Goal: Book appointment/travel/reservation

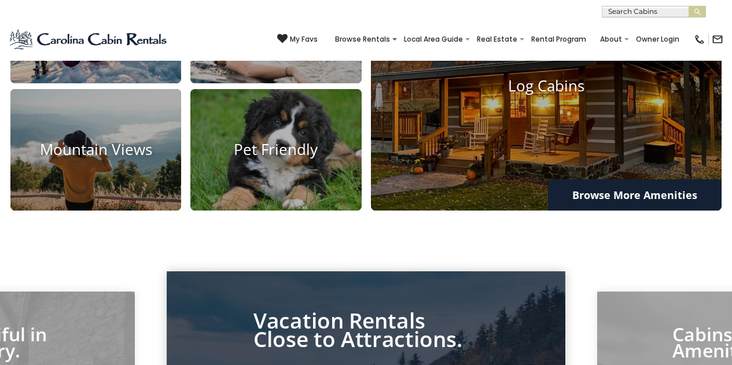
scroll to position [827, 0]
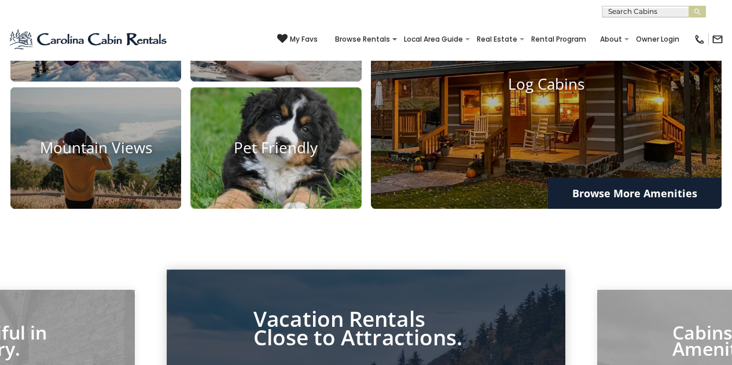
click at [322, 142] on img at bounding box center [276, 149] width 188 height 134
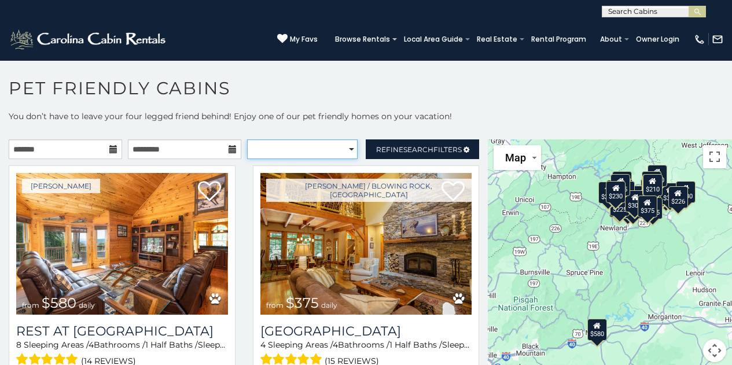
click at [324, 146] on select "**********" at bounding box center [302, 149] width 111 height 20
click at [247, 139] on select "**********" at bounding box center [302, 149] width 111 height 20
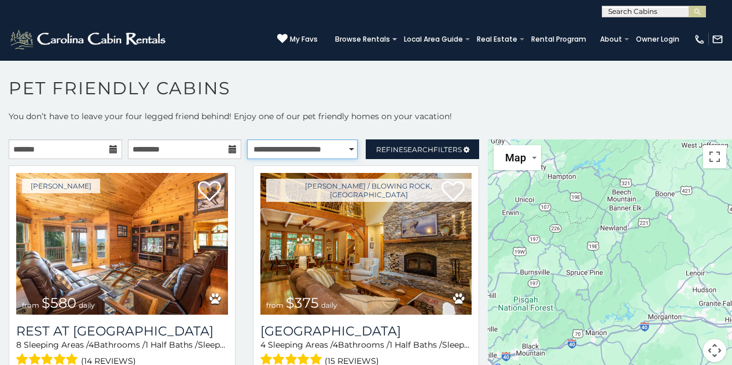
click at [329, 146] on select "**********" at bounding box center [302, 149] width 111 height 20
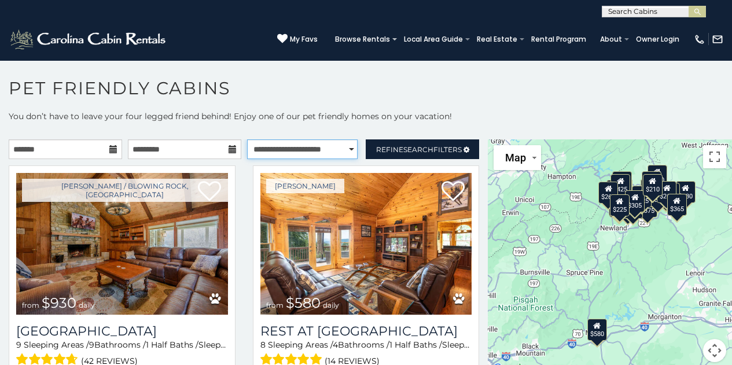
select select "*********"
click at [247, 139] on select "**********" at bounding box center [302, 149] width 111 height 20
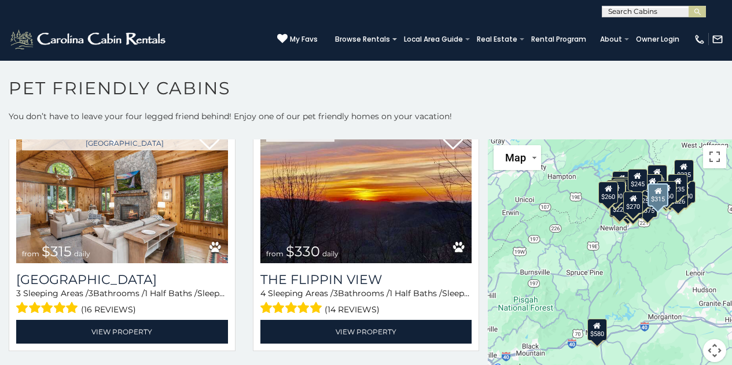
scroll to position [52, 0]
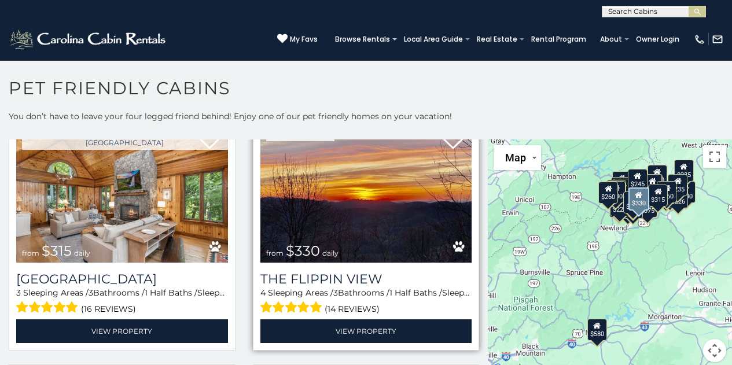
click at [334, 218] on img at bounding box center [366, 192] width 212 height 142
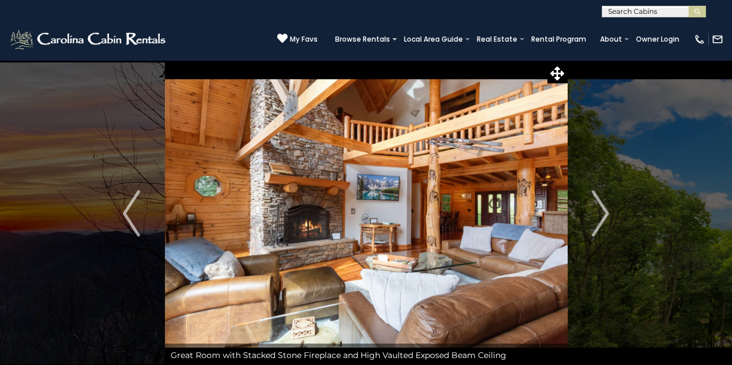
click at [601, 222] on img "Next" at bounding box center [600, 213] width 17 height 46
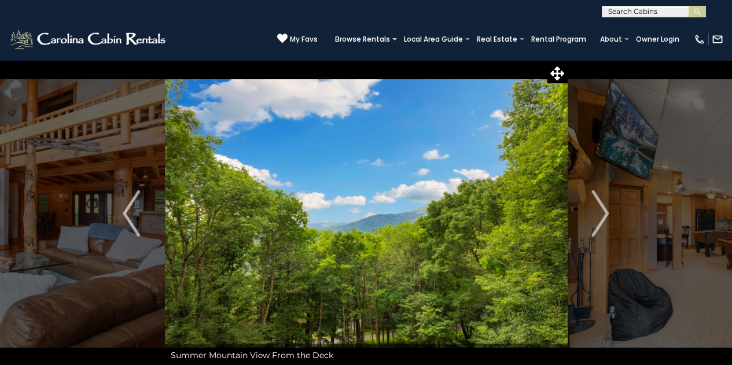
click at [601, 222] on img "Next" at bounding box center [600, 213] width 17 height 46
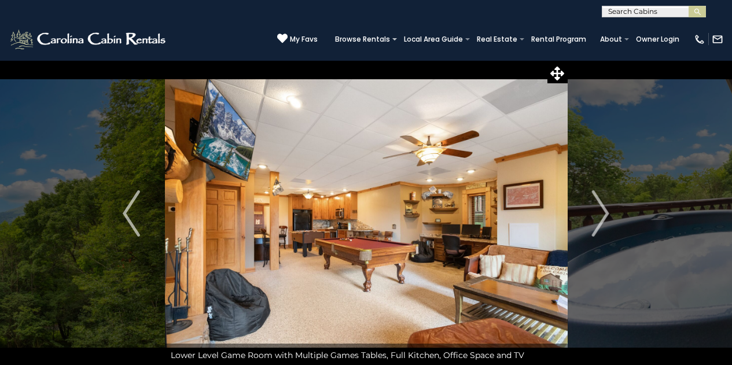
click at [601, 222] on img "Next" at bounding box center [600, 213] width 17 height 46
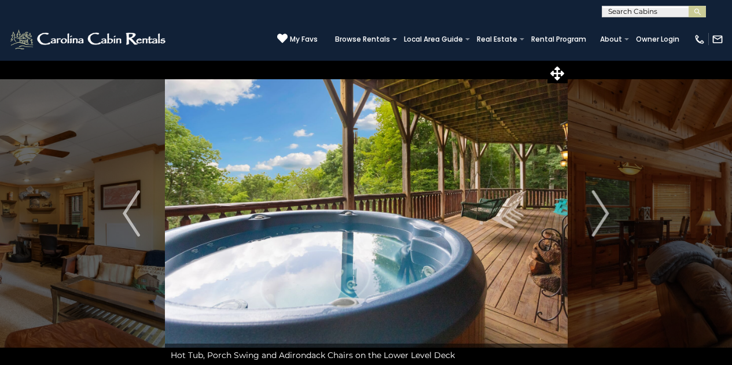
click at [601, 222] on img "Next" at bounding box center [600, 213] width 17 height 46
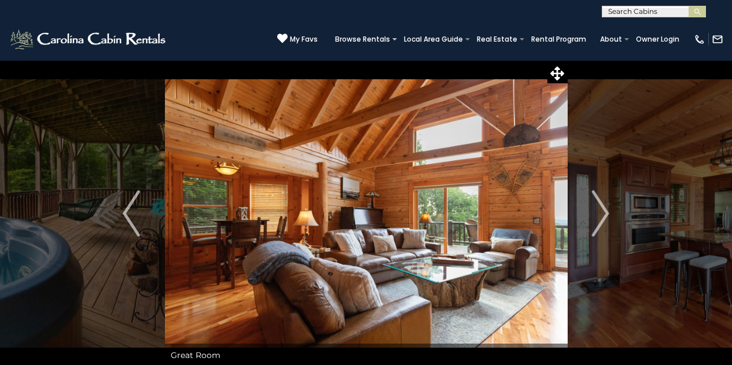
click at [601, 222] on img "Next" at bounding box center [600, 213] width 17 height 46
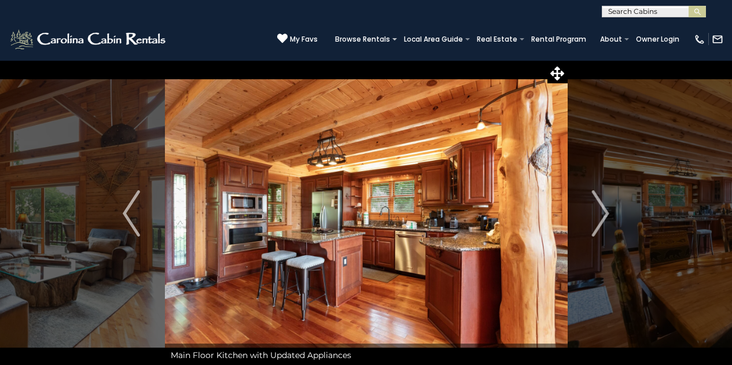
click at [601, 222] on img "Next" at bounding box center [600, 213] width 17 height 46
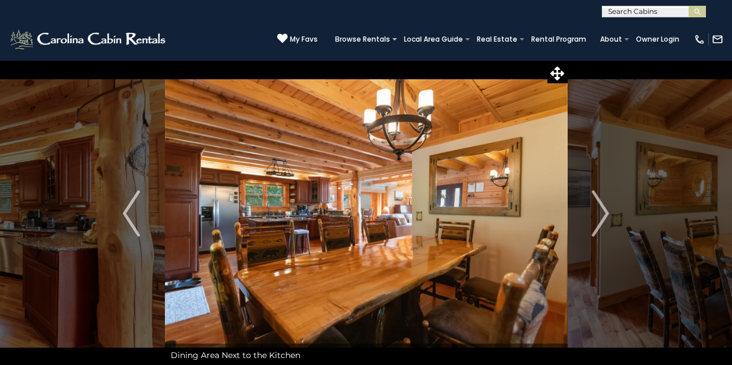
click at [601, 222] on img "Next" at bounding box center [600, 213] width 17 height 46
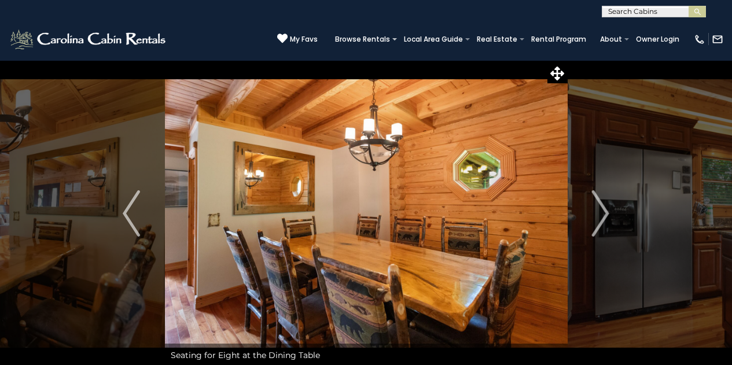
click at [601, 222] on img "Next" at bounding box center [600, 213] width 17 height 46
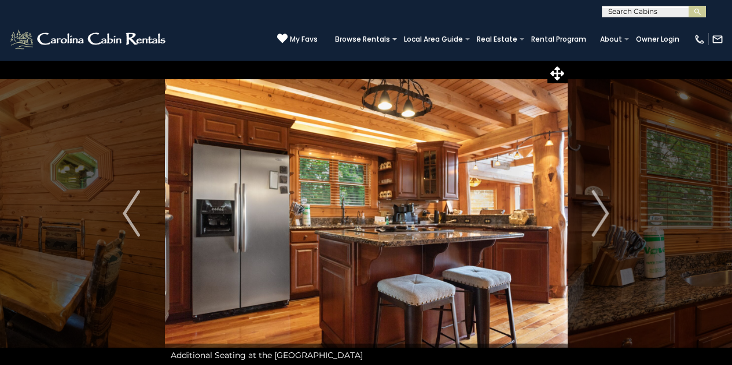
click at [601, 222] on img "Next" at bounding box center [600, 213] width 17 height 46
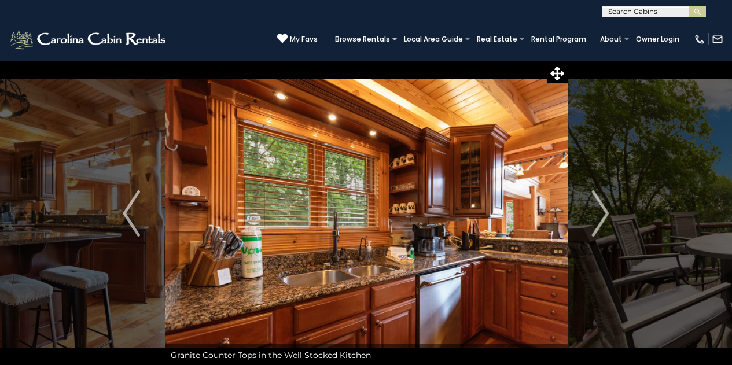
click at [601, 222] on img "Next" at bounding box center [600, 213] width 17 height 46
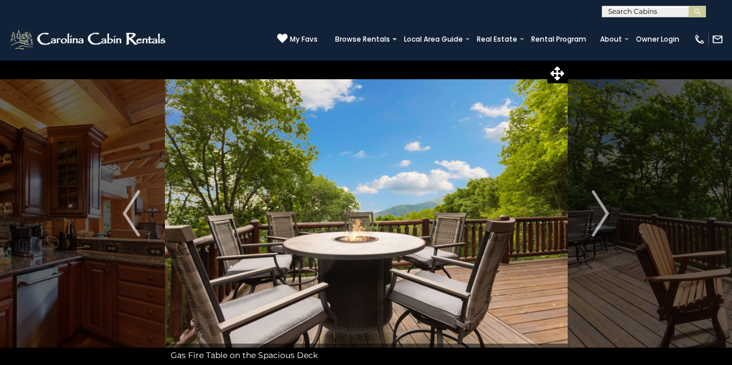
click at [601, 222] on img "Next" at bounding box center [600, 213] width 17 height 46
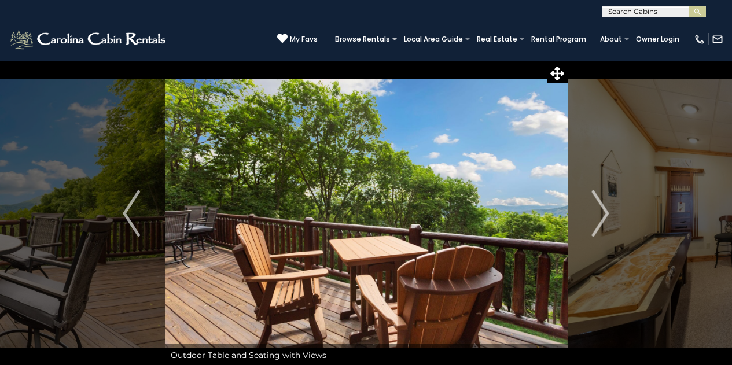
click at [601, 222] on img "Next" at bounding box center [600, 213] width 17 height 46
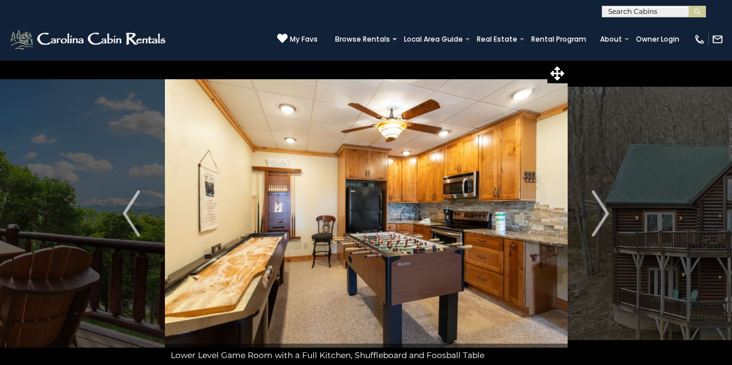
click at [601, 222] on img "Next" at bounding box center [600, 213] width 17 height 46
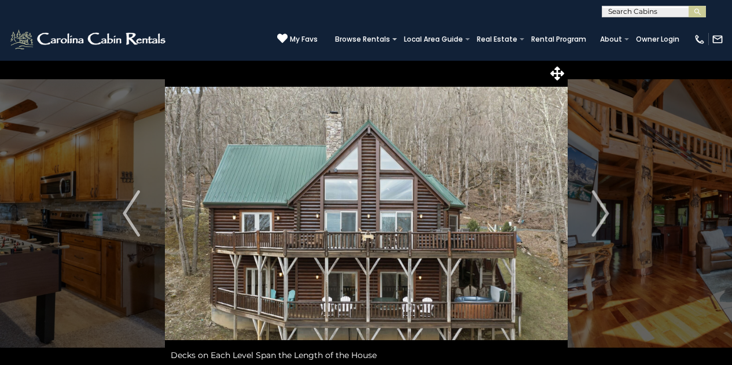
click at [601, 222] on img "Next" at bounding box center [600, 213] width 17 height 46
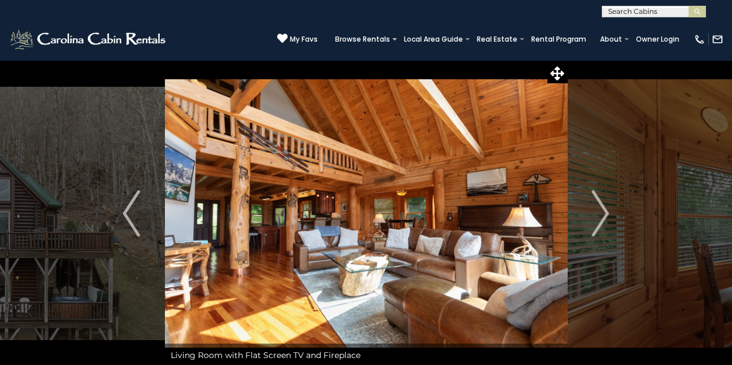
click at [601, 222] on img "Next" at bounding box center [600, 213] width 17 height 46
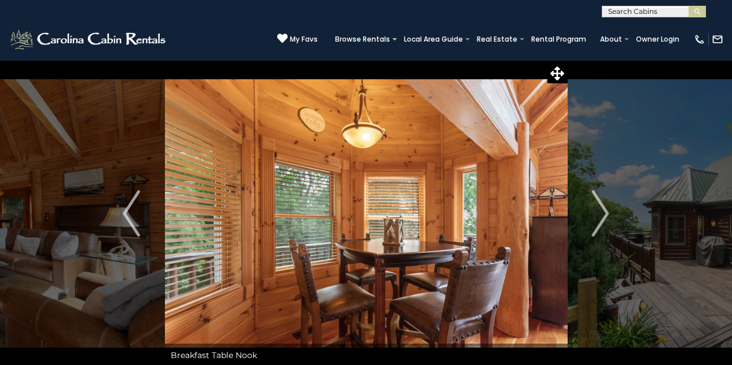
click at [601, 222] on img "Next" at bounding box center [600, 213] width 17 height 46
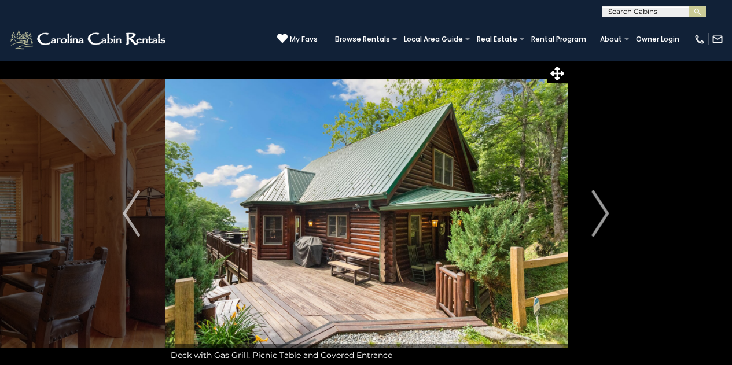
click at [601, 222] on img "Next" at bounding box center [600, 213] width 17 height 46
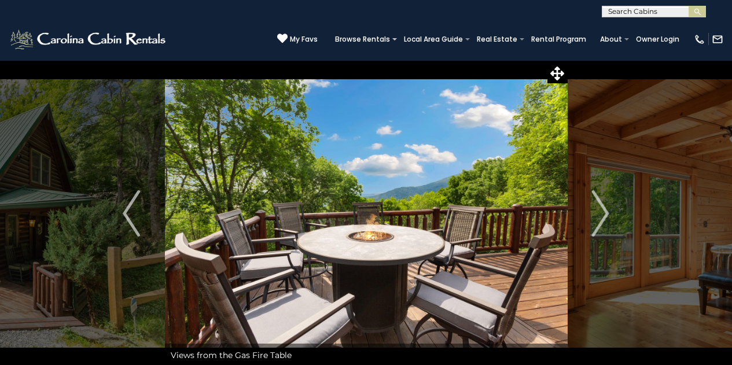
click at [601, 222] on img "Next" at bounding box center [600, 213] width 17 height 46
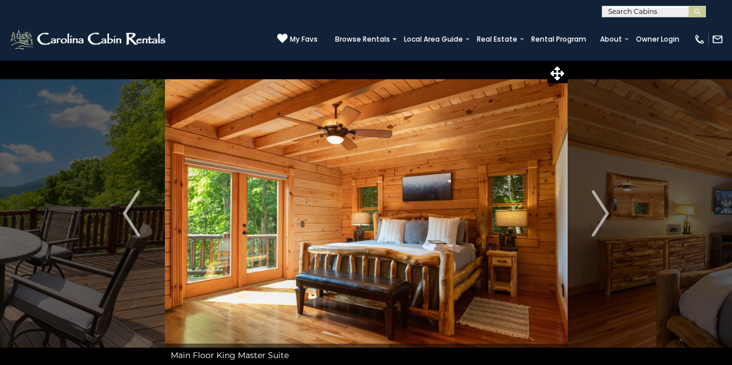
click at [601, 222] on img "Next" at bounding box center [600, 213] width 17 height 46
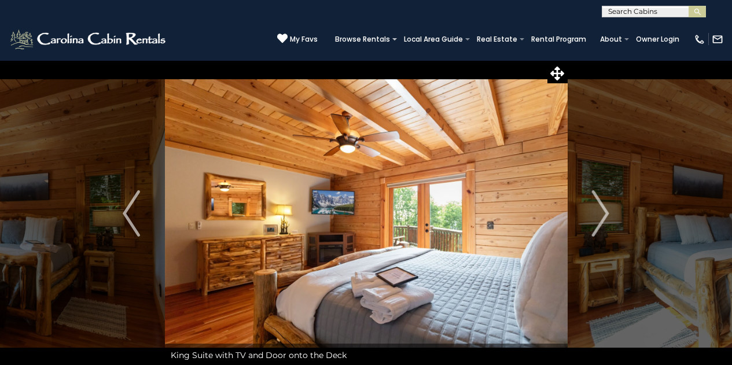
click at [601, 222] on img "Next" at bounding box center [600, 213] width 17 height 46
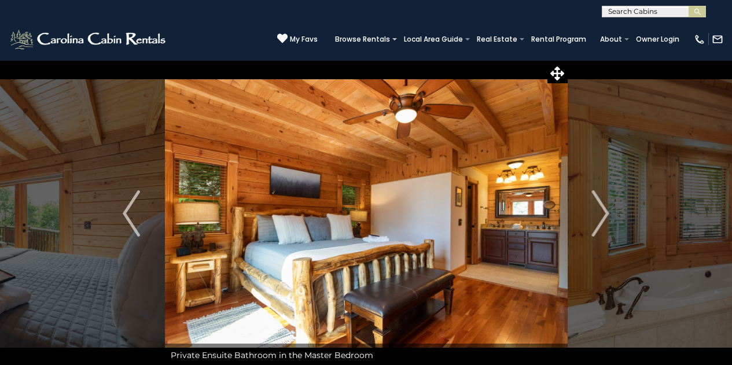
click at [601, 222] on img "Next" at bounding box center [600, 213] width 17 height 46
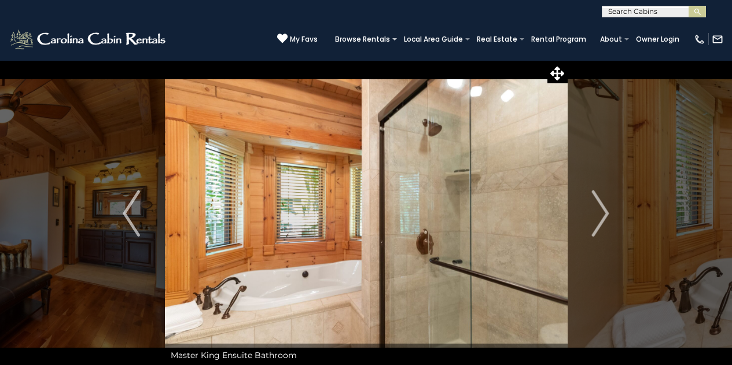
click at [601, 222] on img "Next" at bounding box center [600, 213] width 17 height 46
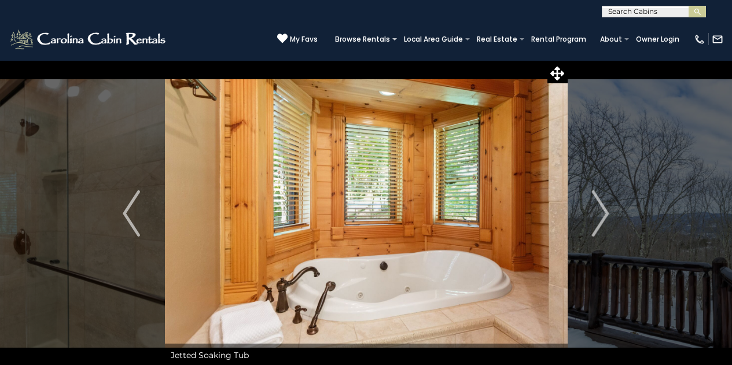
click at [601, 222] on img "Next" at bounding box center [600, 213] width 17 height 46
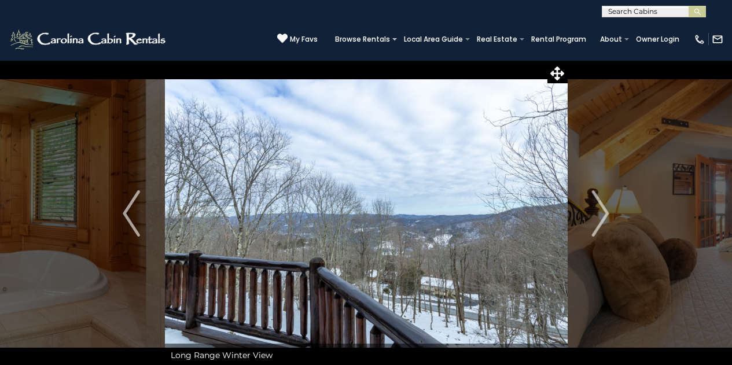
click at [601, 222] on img "Next" at bounding box center [600, 213] width 17 height 46
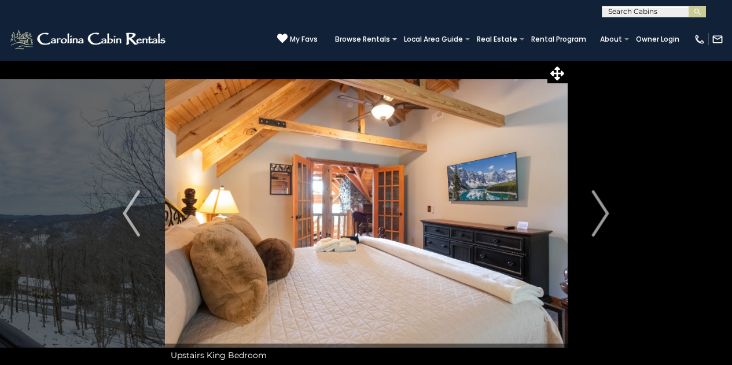
click at [601, 222] on img "Next" at bounding box center [600, 213] width 17 height 46
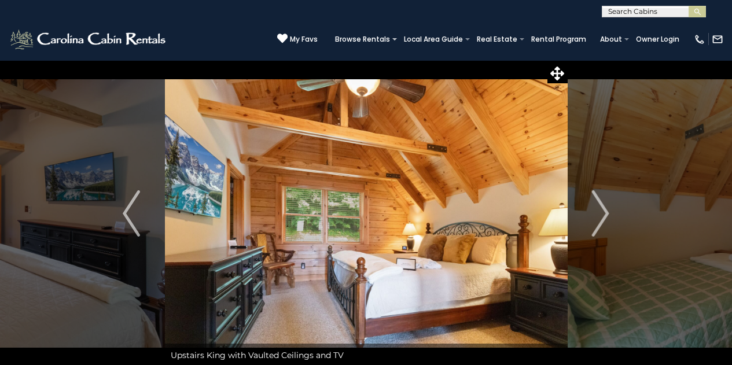
click at [601, 222] on img "Next" at bounding box center [600, 213] width 17 height 46
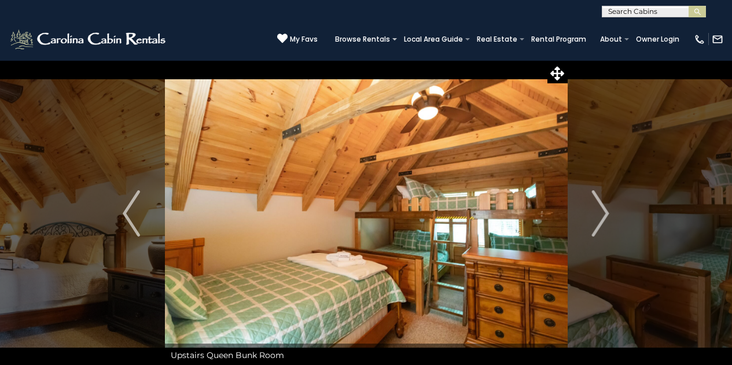
click at [601, 222] on img "Next" at bounding box center [600, 213] width 17 height 46
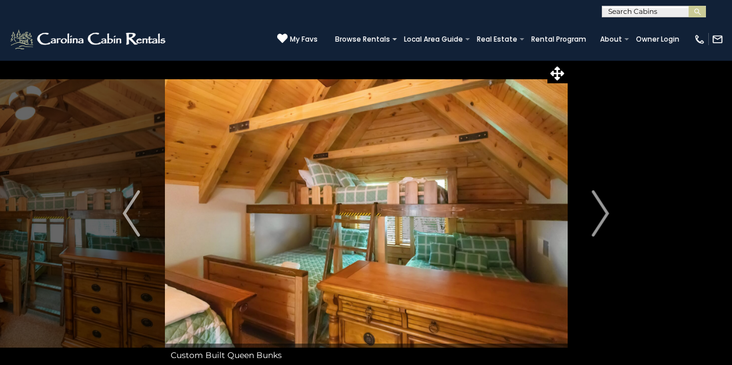
click at [601, 222] on img "Next" at bounding box center [600, 213] width 17 height 46
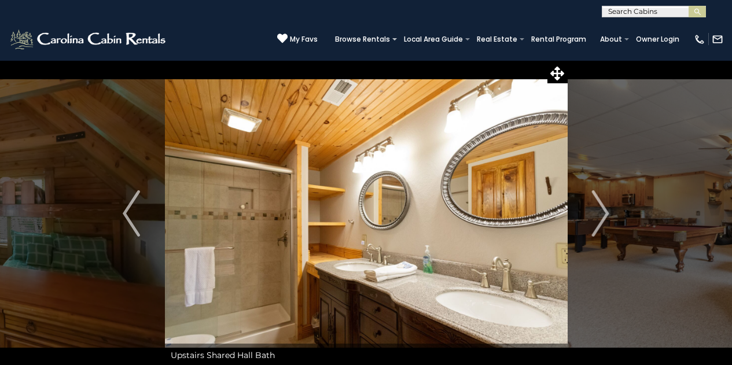
click at [601, 222] on img "Next" at bounding box center [600, 213] width 17 height 46
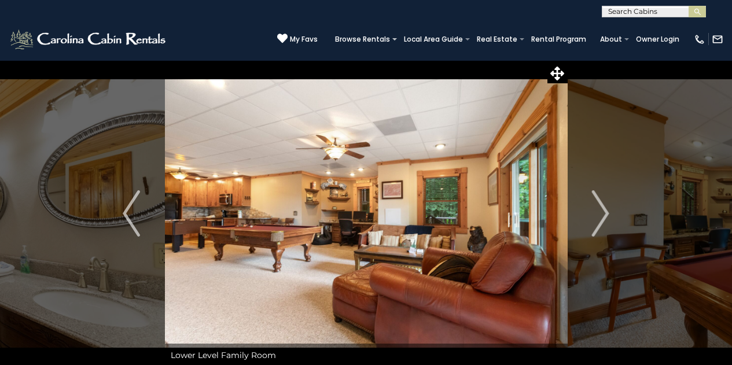
click at [601, 222] on img "Next" at bounding box center [600, 213] width 17 height 46
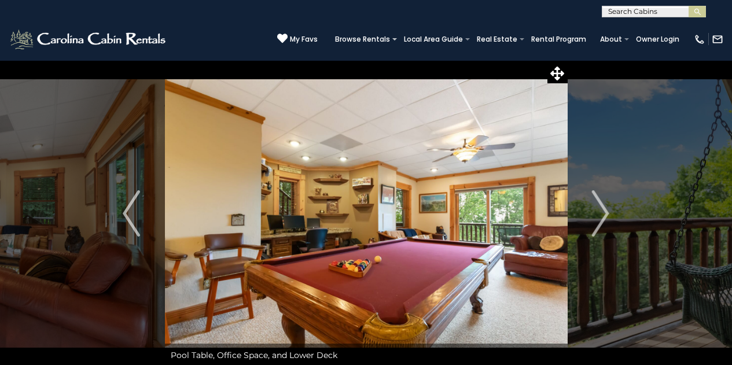
click at [601, 222] on img "Next" at bounding box center [600, 213] width 17 height 46
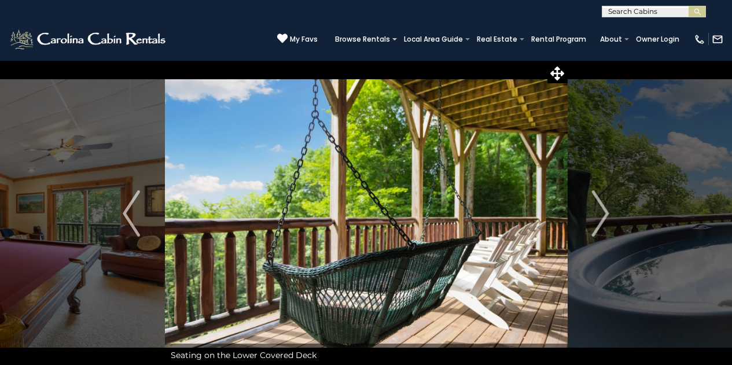
click at [601, 222] on img "Next" at bounding box center [600, 213] width 17 height 46
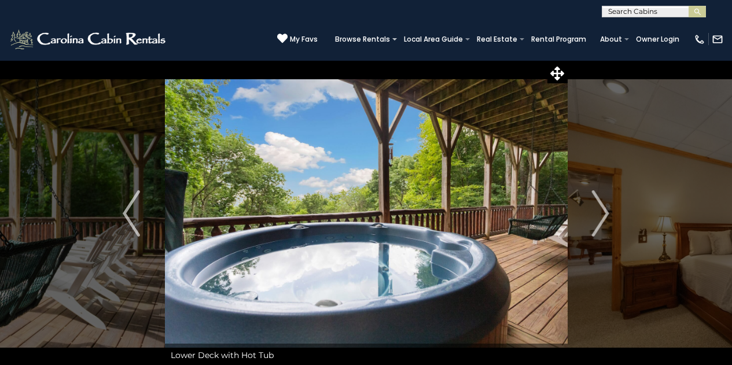
click at [601, 222] on img "Next" at bounding box center [600, 213] width 17 height 46
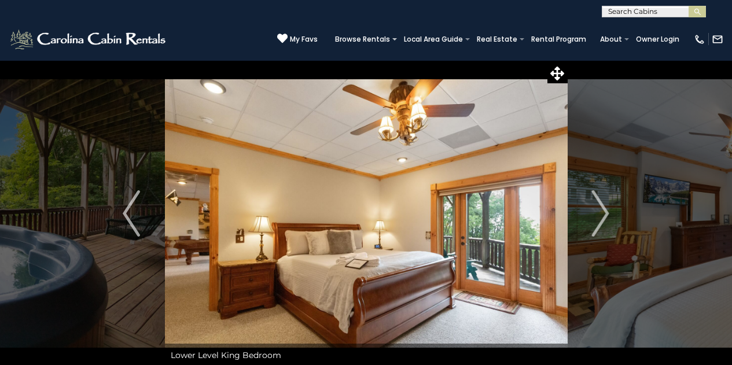
click at [601, 222] on img "Next" at bounding box center [600, 213] width 17 height 46
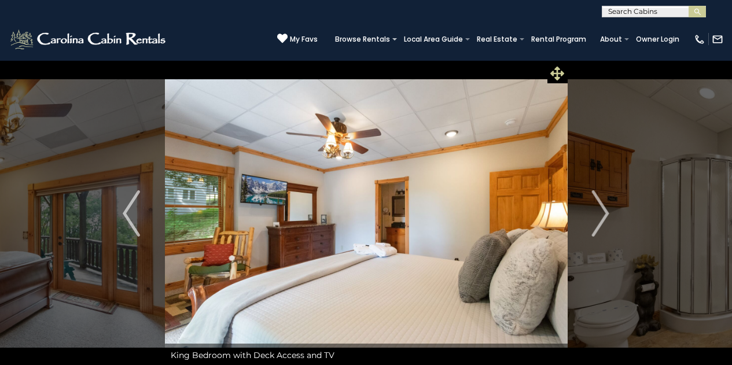
click at [554, 72] on icon at bounding box center [557, 74] width 14 height 14
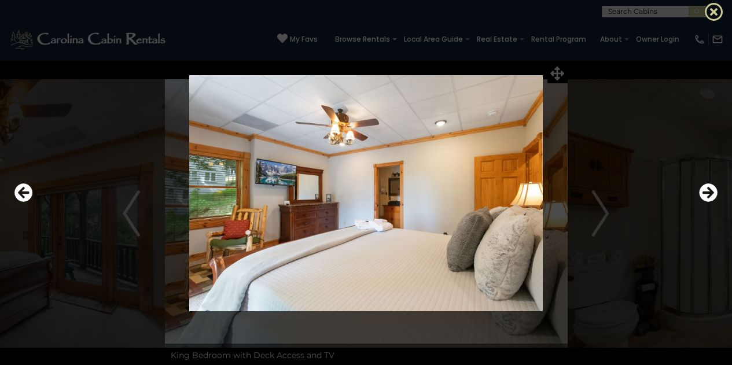
click at [716, 10] on icon at bounding box center [714, 11] width 19 height 19
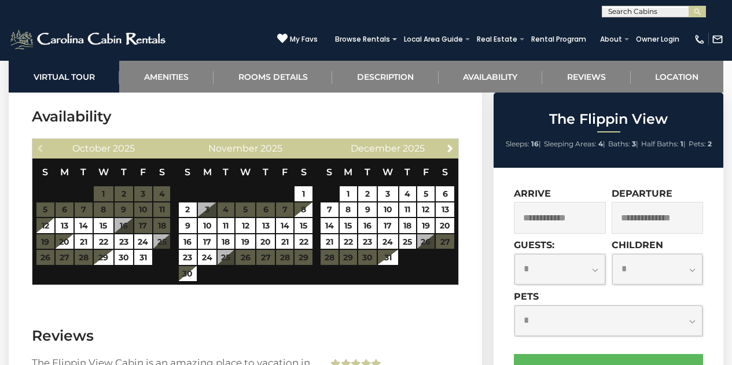
scroll to position [2528, 0]
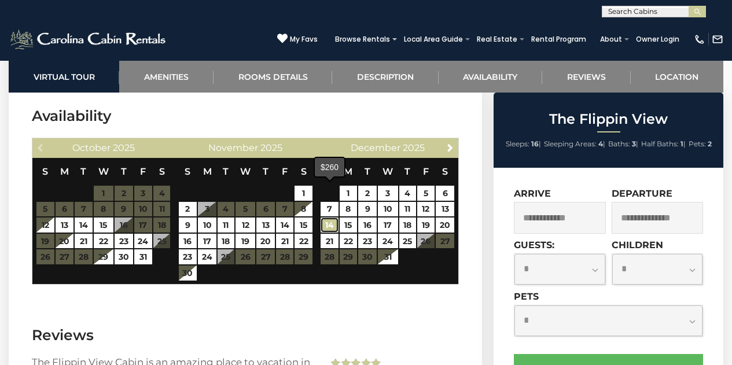
click at [335, 218] on link "14" at bounding box center [330, 225] width 18 height 15
type input "**********"
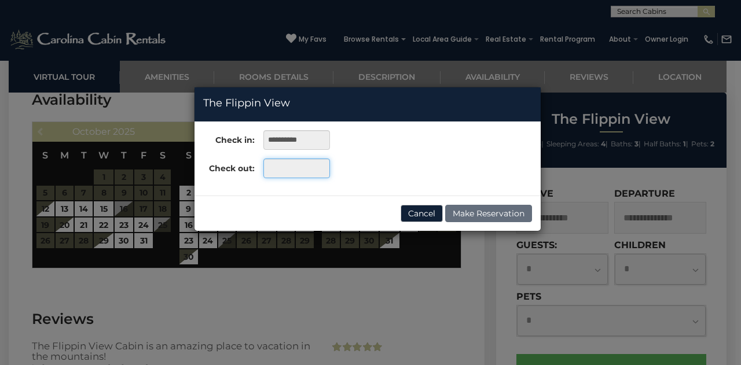
click at [288, 168] on input "text" at bounding box center [296, 169] width 67 height 20
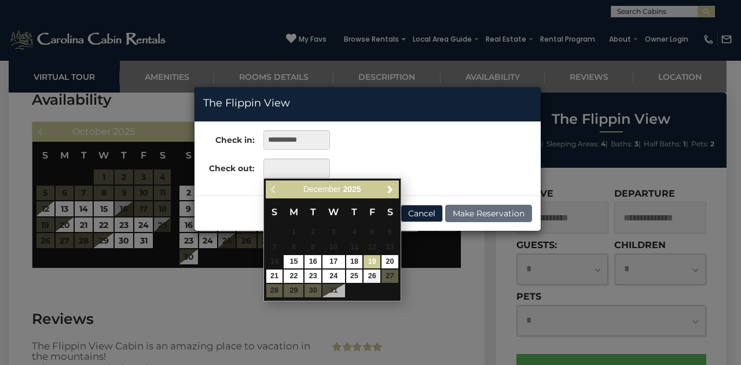
click at [370, 261] on link "19" at bounding box center [371, 261] width 17 height 13
type input "**********"
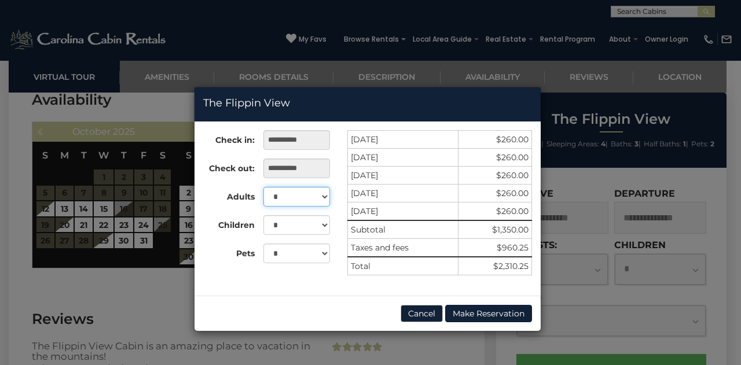
click at [299, 192] on select "* * * * * * * * * ** ** ** ** ** ** **" at bounding box center [296, 197] width 67 height 20
click at [263, 187] on select "* * * * * * * * * ** ** ** ** ** ** **" at bounding box center [296, 197] width 67 height 20
click at [315, 201] on select "* * * * * * * * * ** ** ** ** ** ** **" at bounding box center [296, 197] width 67 height 20
select select "*"
click at [263, 187] on select "* * * * * * * * * ** ** ** ** ** ** **" at bounding box center [296, 197] width 67 height 20
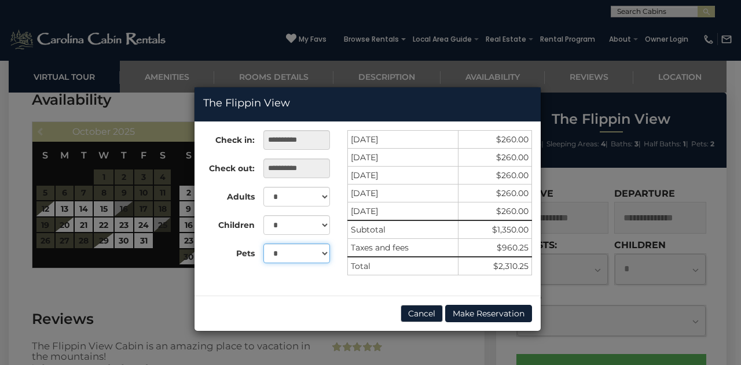
click at [300, 252] on select "* * *" at bounding box center [296, 254] width 67 height 20
click at [263, 244] on select "* * *" at bounding box center [296, 254] width 67 height 20
click at [285, 258] on select "* * *" at bounding box center [296, 254] width 67 height 20
click at [263, 244] on select "* * *" at bounding box center [296, 254] width 67 height 20
click at [322, 256] on select "* * *" at bounding box center [296, 254] width 67 height 20
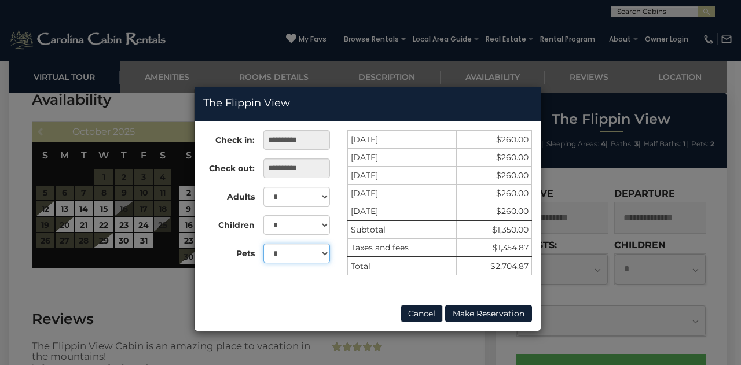
select select "*"
click at [263, 244] on select "* * *" at bounding box center [296, 254] width 67 height 20
drag, startPoint x: 480, startPoint y: 303, endPoint x: 431, endPoint y: 312, distance: 49.5
click at [431, 312] on div "Cancel Make Reservation" at bounding box center [367, 313] width 346 height 35
click at [431, 312] on button "Cancel" at bounding box center [421, 313] width 42 height 17
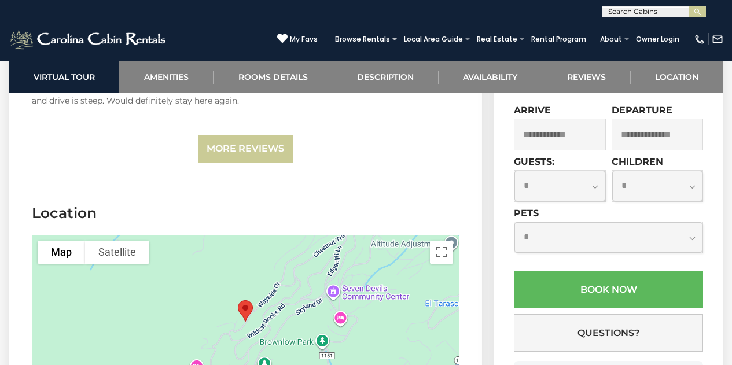
scroll to position [3601, 0]
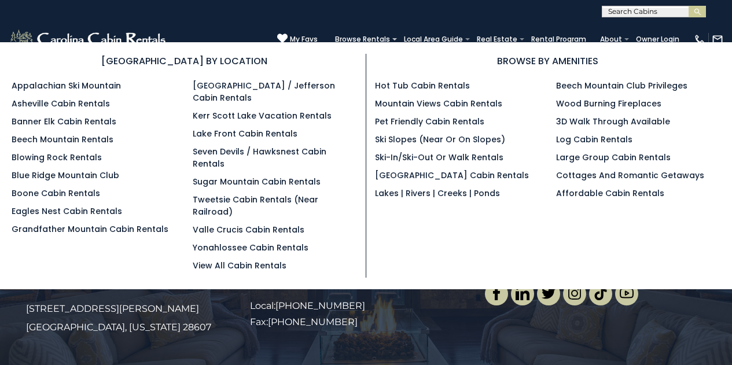
click at [73, 218] on ul "Appalachian Ski Mountain Asheville Cabin Rentals Banner Elk Cabin Rentals Beech…" at bounding box center [94, 158] width 164 height 156
click at [87, 211] on link "Eagles Nest Cabin Rentals" at bounding box center [67, 211] width 111 height 12
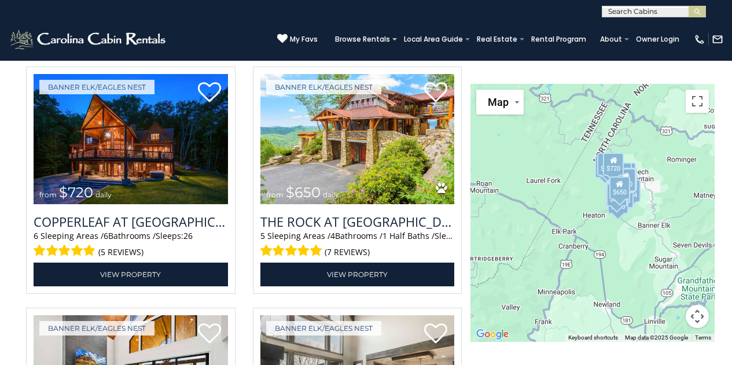
scroll to position [1151, 0]
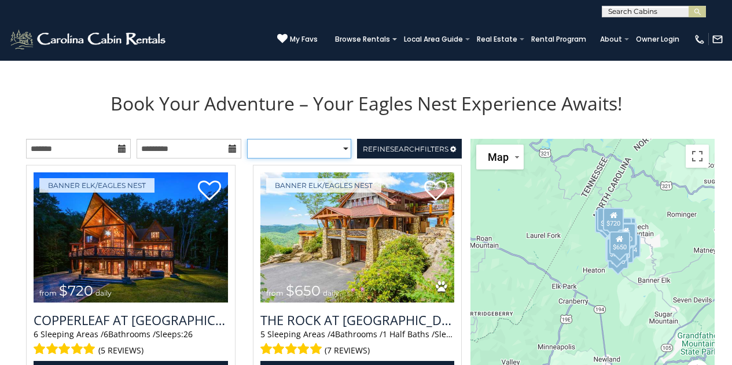
click at [309, 148] on select "**********" at bounding box center [299, 149] width 105 height 20
select select "*********"
click at [247, 139] on select "**********" at bounding box center [299, 149] width 105 height 20
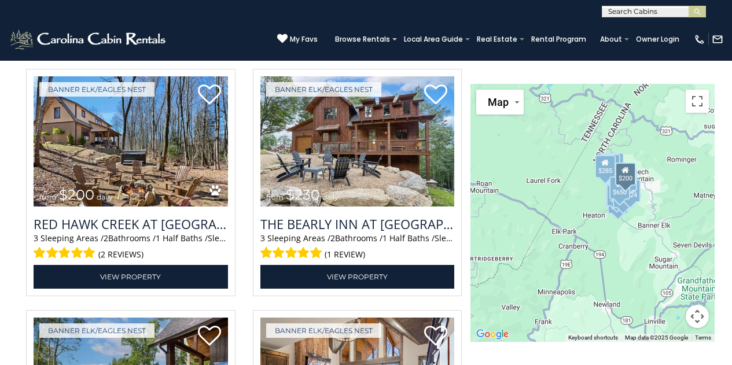
scroll to position [1729, 0]
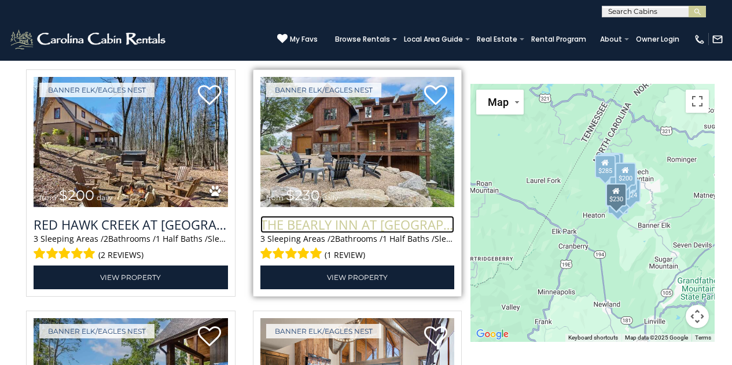
click at [401, 224] on h3 "The Bearly Inn at Eagles Nest" at bounding box center [357, 224] width 194 height 17
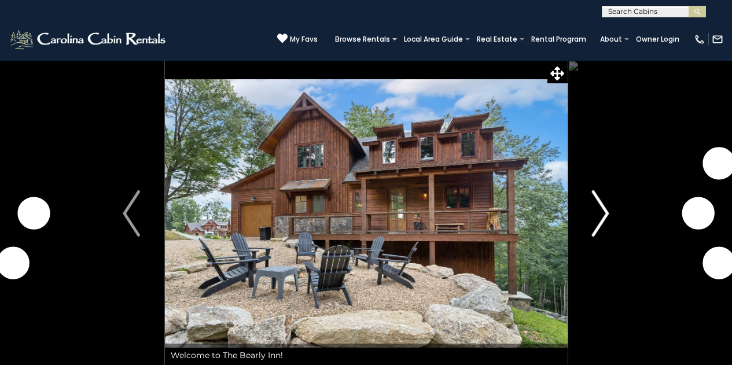
click at [592, 218] on img "Next" at bounding box center [600, 213] width 17 height 46
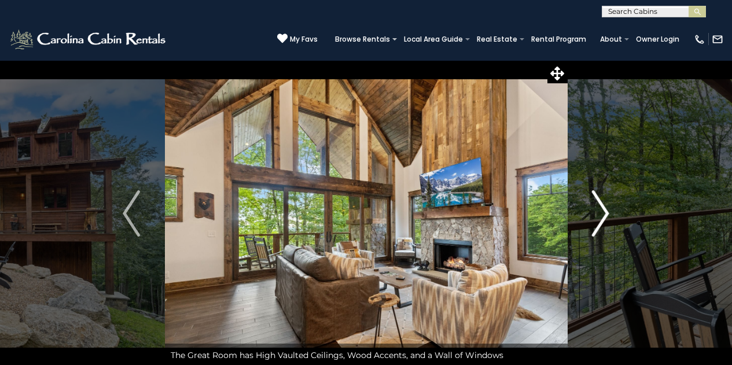
click at [592, 218] on img "Next" at bounding box center [600, 213] width 17 height 46
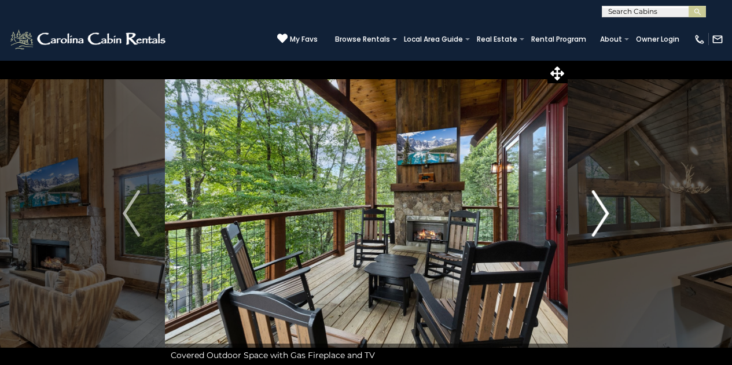
click at [592, 218] on img "Next" at bounding box center [600, 213] width 17 height 46
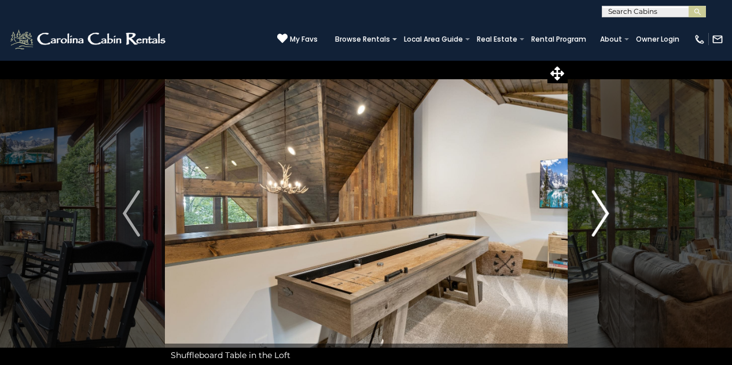
click at [592, 218] on img "Next" at bounding box center [600, 213] width 17 height 46
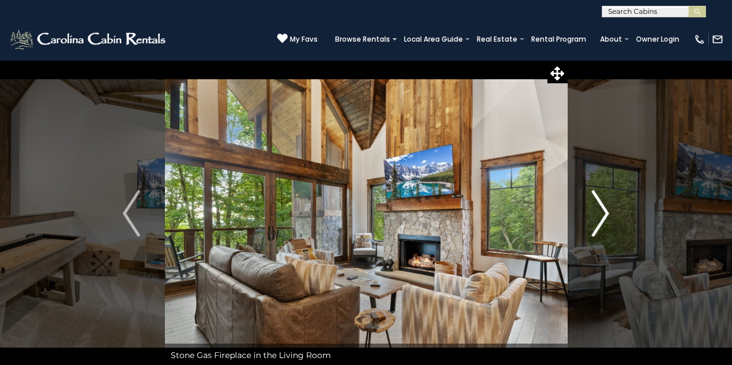
click at [592, 218] on img "Next" at bounding box center [600, 213] width 17 height 46
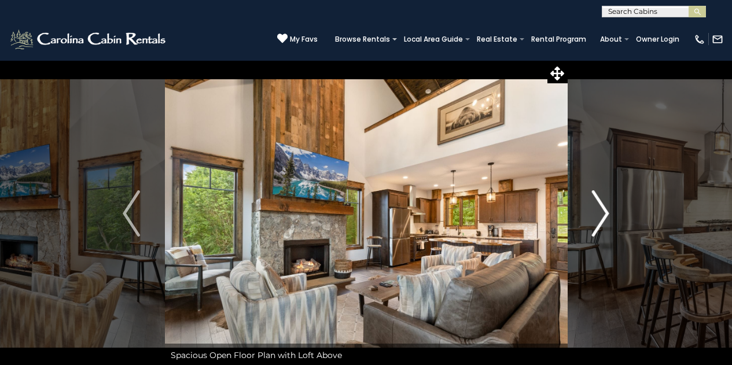
click at [592, 218] on img "Next" at bounding box center [600, 213] width 17 height 46
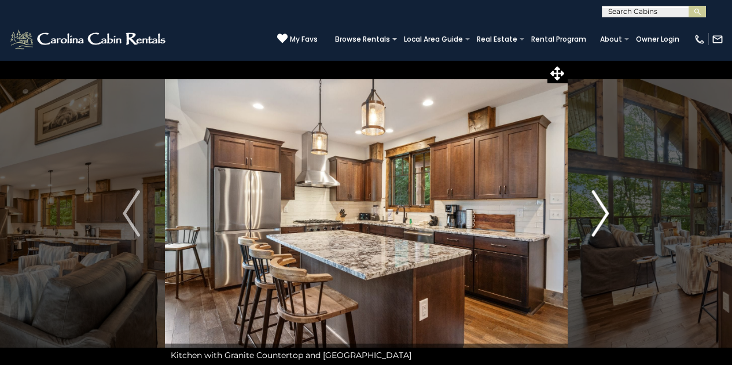
click at [592, 218] on img "Next" at bounding box center [600, 213] width 17 height 46
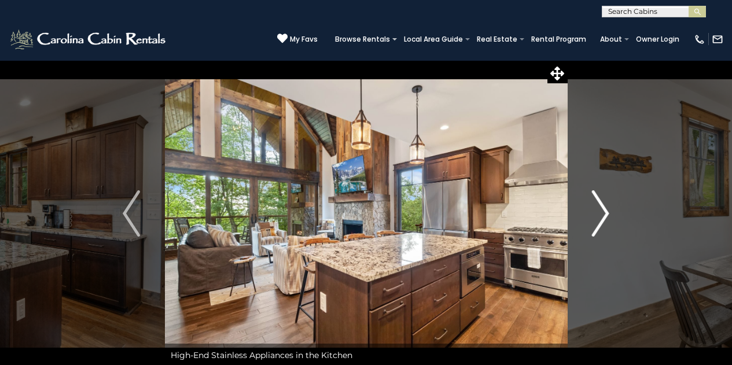
click at [592, 218] on img "Next" at bounding box center [600, 213] width 17 height 46
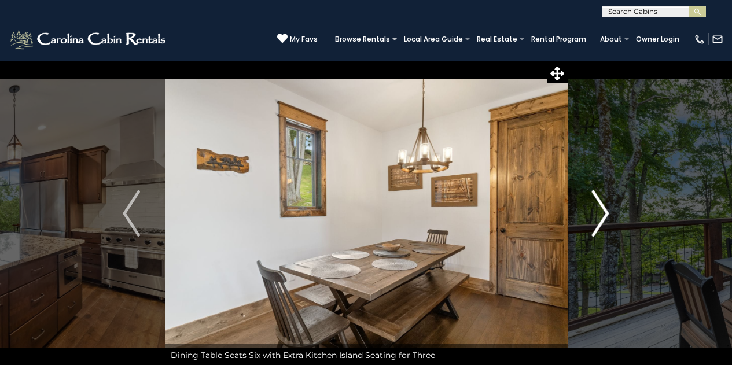
click at [592, 218] on img "Next" at bounding box center [600, 213] width 17 height 46
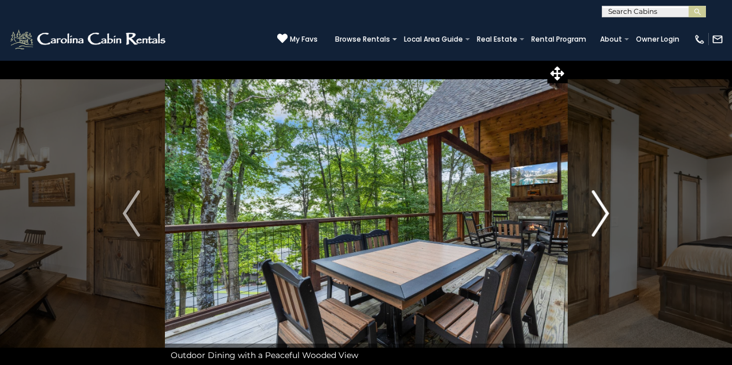
click at [592, 218] on img "Next" at bounding box center [600, 213] width 17 height 46
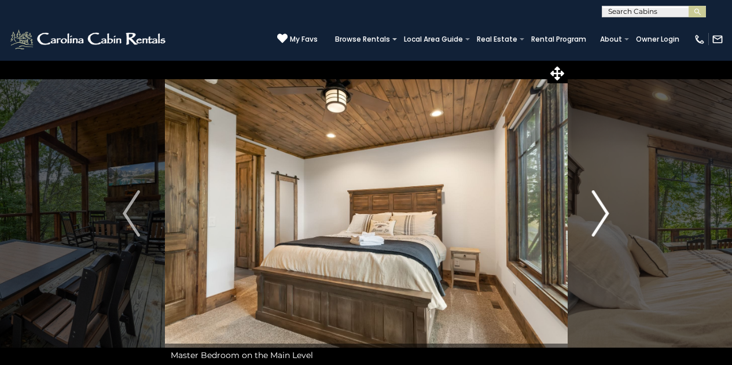
click at [592, 218] on img "Next" at bounding box center [600, 213] width 17 height 46
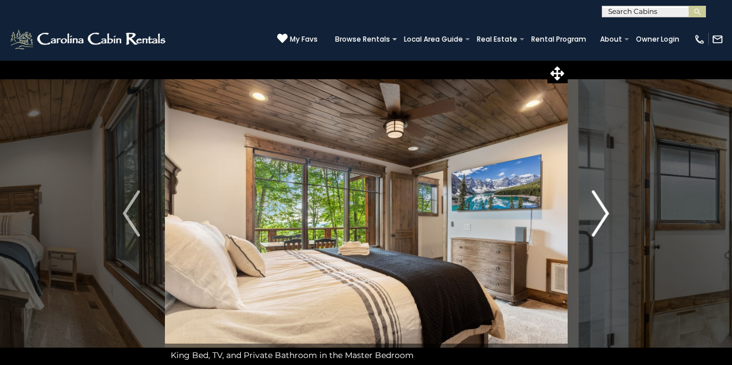
click at [592, 218] on img "Next" at bounding box center [600, 213] width 17 height 46
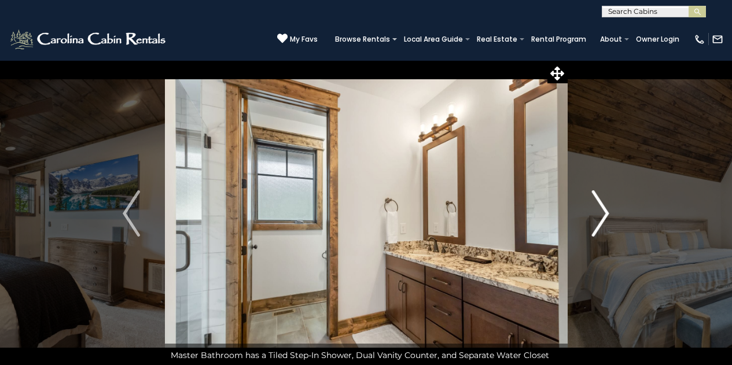
click at [592, 218] on img "Next" at bounding box center [600, 213] width 17 height 46
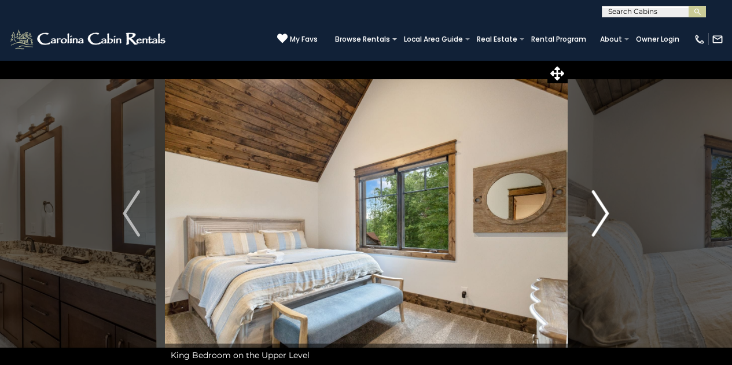
click at [592, 218] on img "Next" at bounding box center [600, 213] width 17 height 46
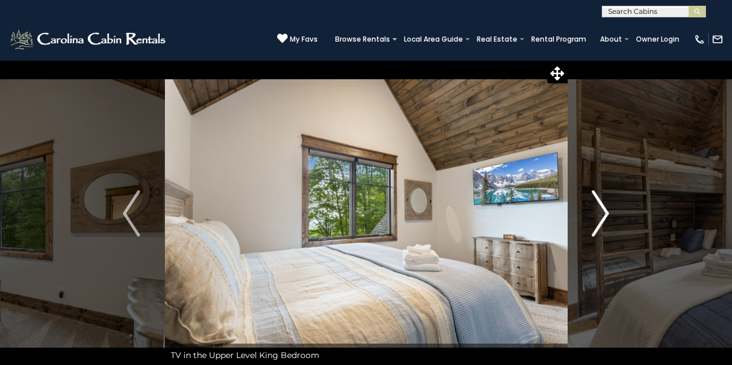
click at [592, 218] on img "Next" at bounding box center [600, 213] width 17 height 46
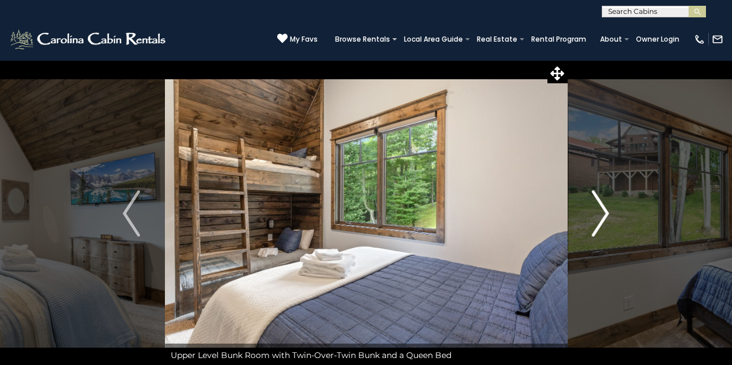
click at [592, 218] on img "Next" at bounding box center [600, 213] width 17 height 46
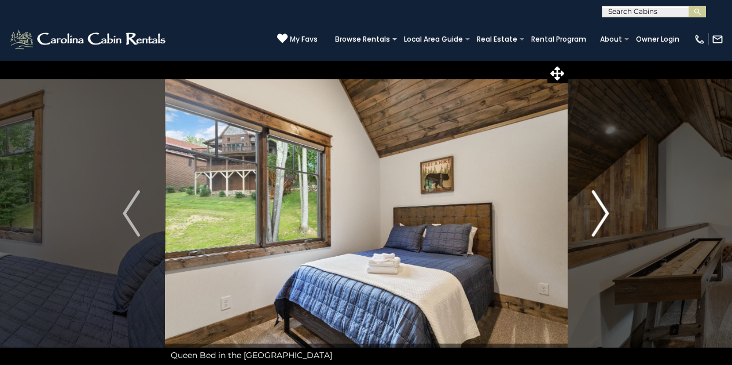
click at [592, 218] on img "Next" at bounding box center [600, 213] width 17 height 46
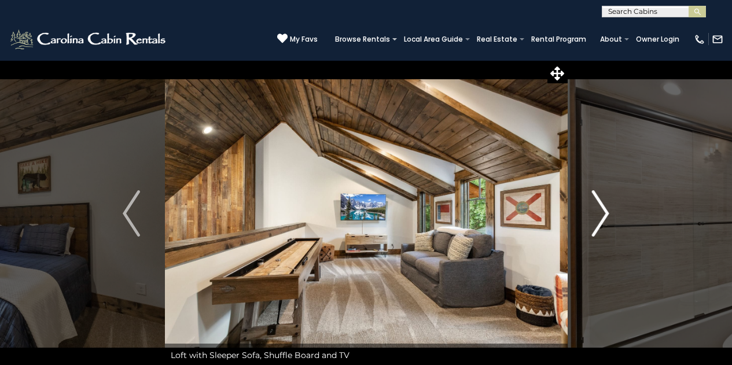
click at [592, 218] on img "Next" at bounding box center [600, 213] width 17 height 46
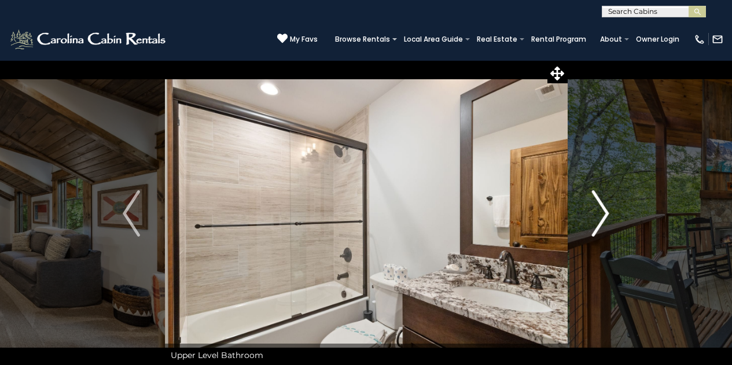
click at [592, 218] on img "Next" at bounding box center [600, 213] width 17 height 46
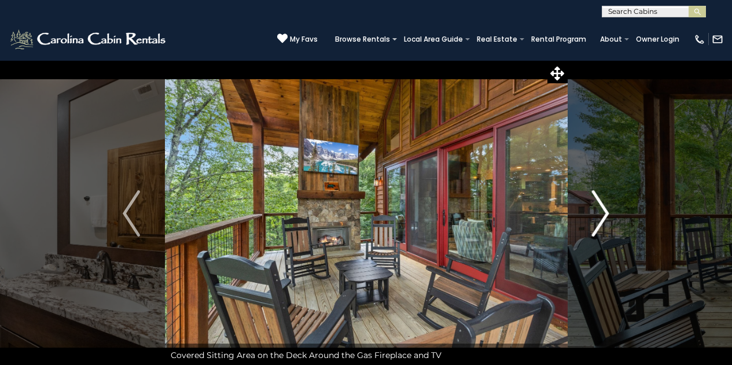
click at [592, 218] on img "Next" at bounding box center [600, 213] width 17 height 46
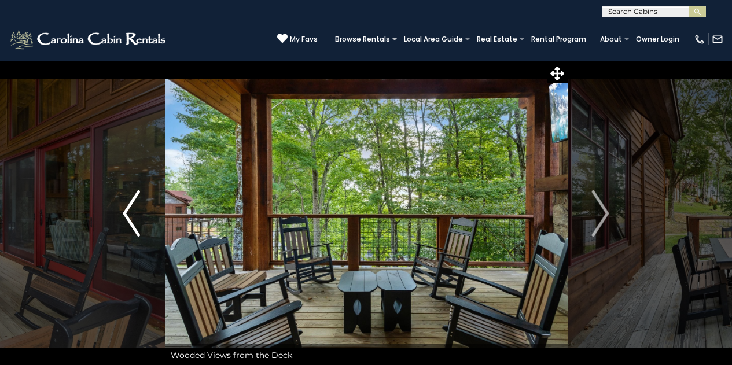
click at [134, 194] on img "Previous" at bounding box center [131, 213] width 17 height 46
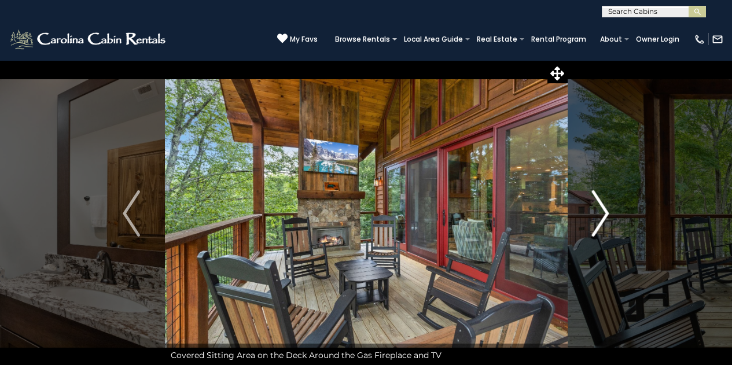
click at [598, 208] on img "Next" at bounding box center [600, 213] width 17 height 46
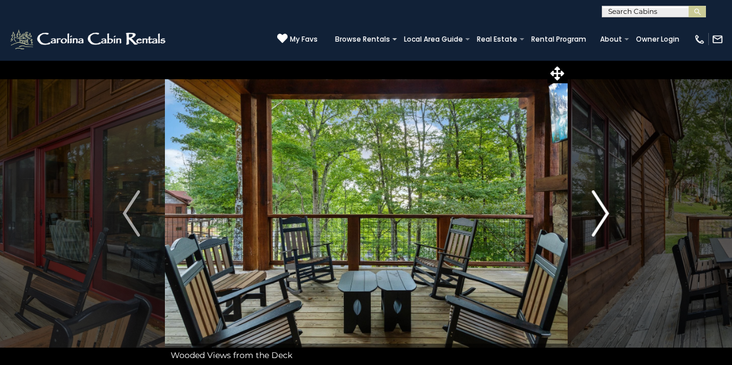
click at [598, 208] on img "Next" at bounding box center [600, 213] width 17 height 46
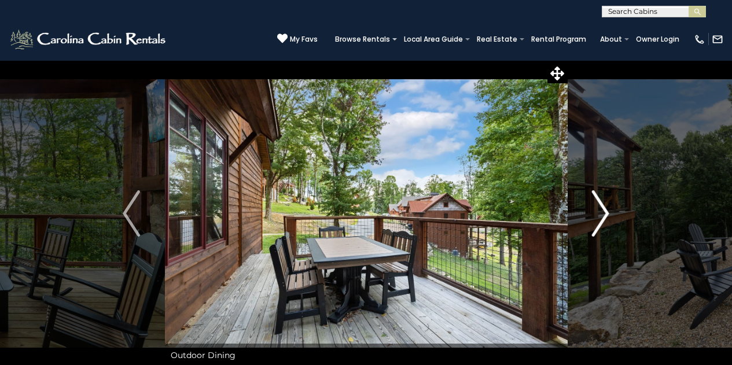
click at [598, 208] on img "Next" at bounding box center [600, 213] width 17 height 46
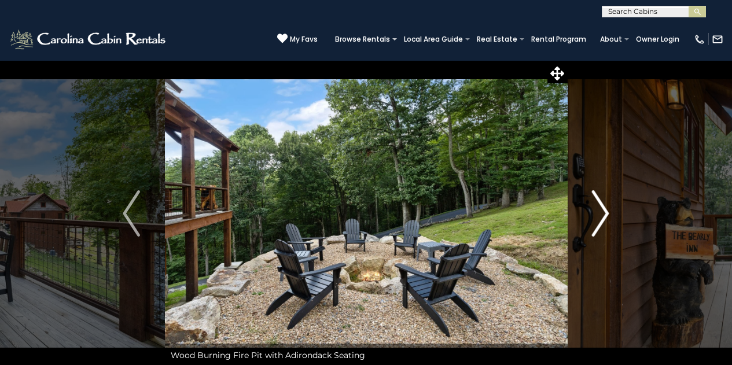
click at [598, 208] on img "Next" at bounding box center [600, 213] width 17 height 46
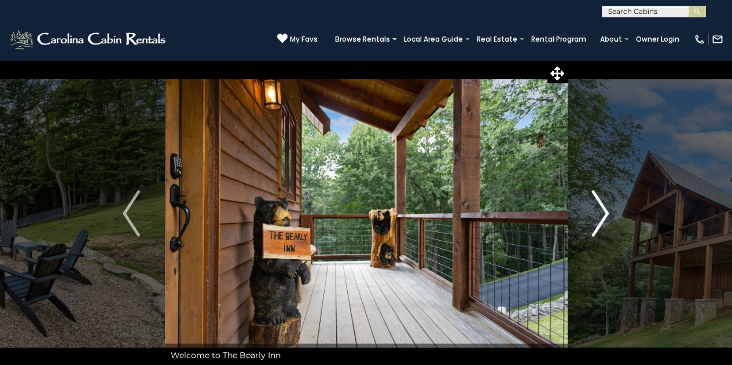
click at [598, 208] on img "Next" at bounding box center [600, 213] width 17 height 46
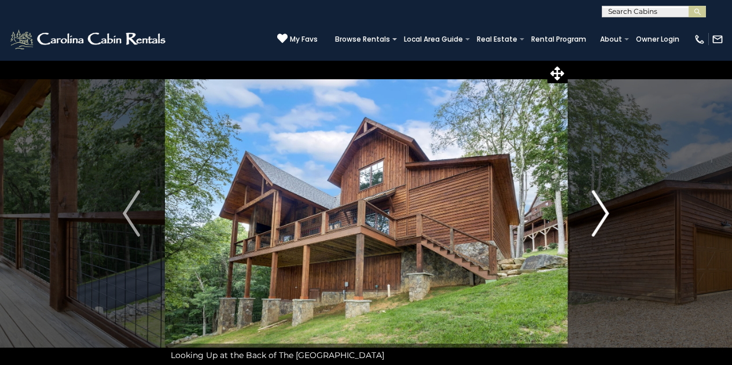
click at [598, 208] on img "Next" at bounding box center [600, 213] width 17 height 46
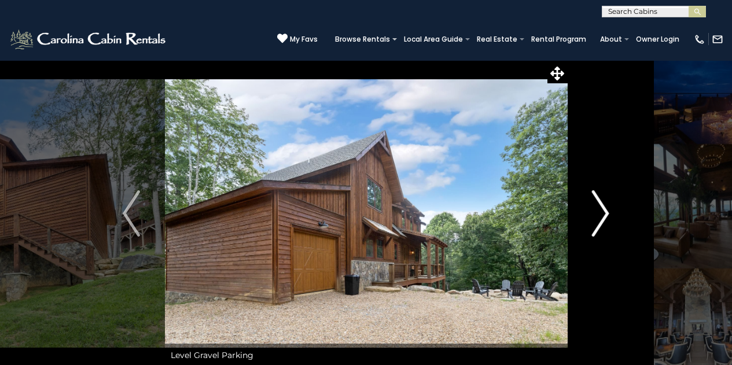
click at [598, 208] on img "Next" at bounding box center [600, 213] width 17 height 46
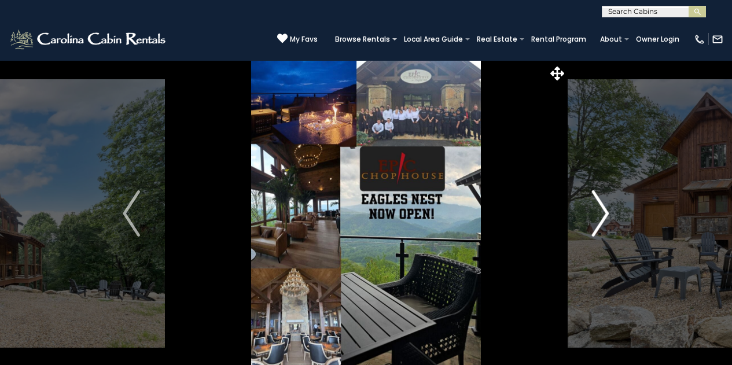
click at [598, 208] on img "Next" at bounding box center [600, 213] width 17 height 46
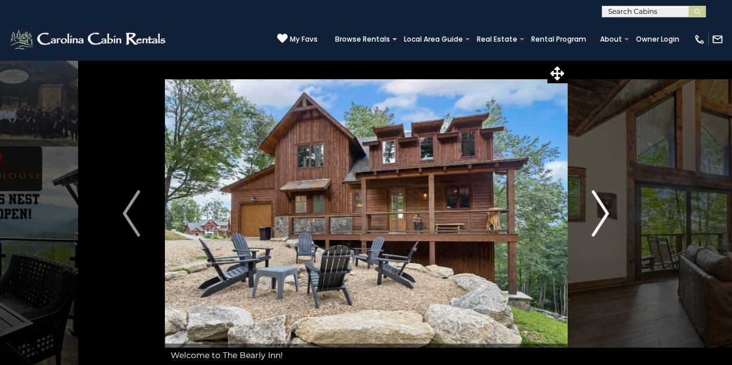
click at [598, 208] on img "Next" at bounding box center [600, 213] width 17 height 46
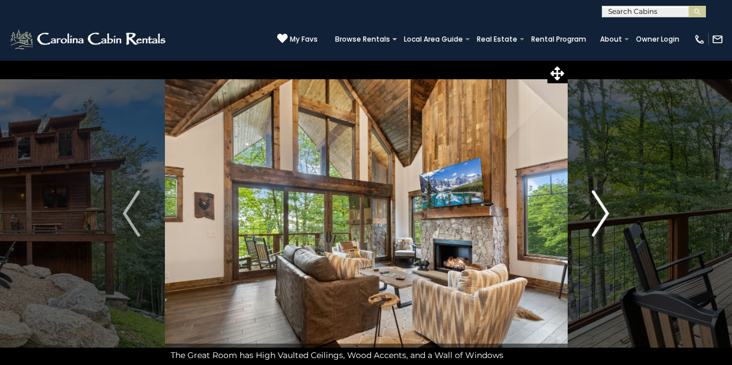
click at [598, 208] on img "Next" at bounding box center [600, 213] width 17 height 46
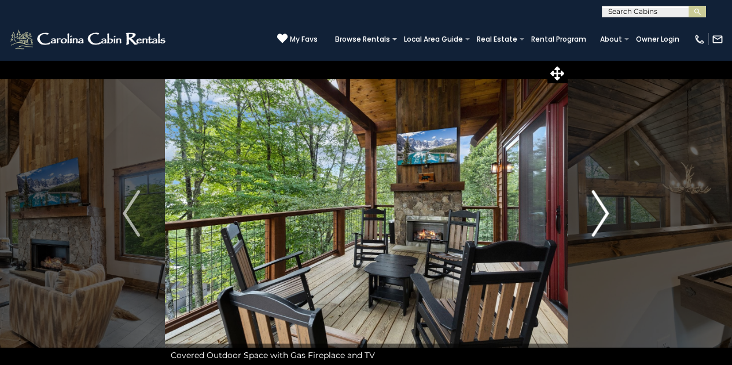
click at [598, 208] on img "Next" at bounding box center [600, 213] width 17 height 46
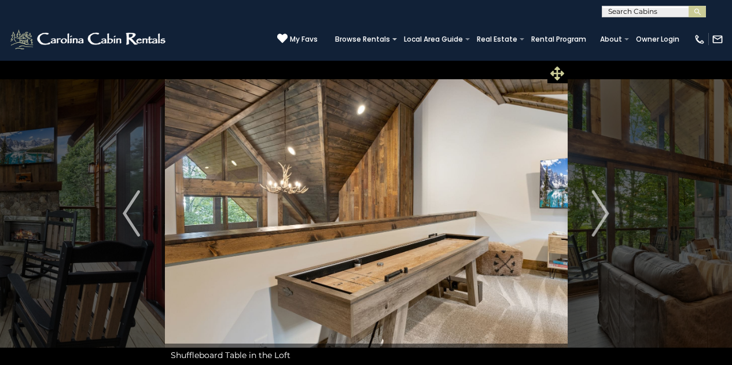
click at [559, 67] on icon at bounding box center [557, 74] width 14 height 14
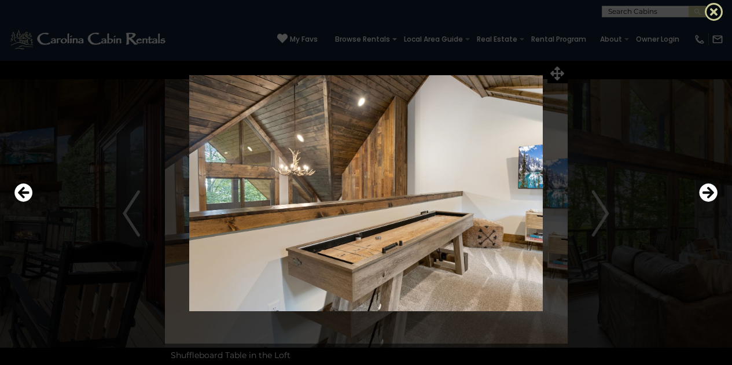
click at [705, 15] on icon at bounding box center [714, 11] width 19 height 19
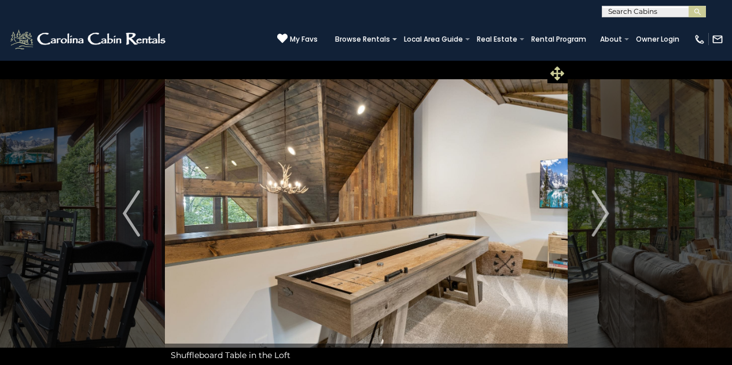
click at [561, 74] on icon at bounding box center [557, 74] width 14 height 14
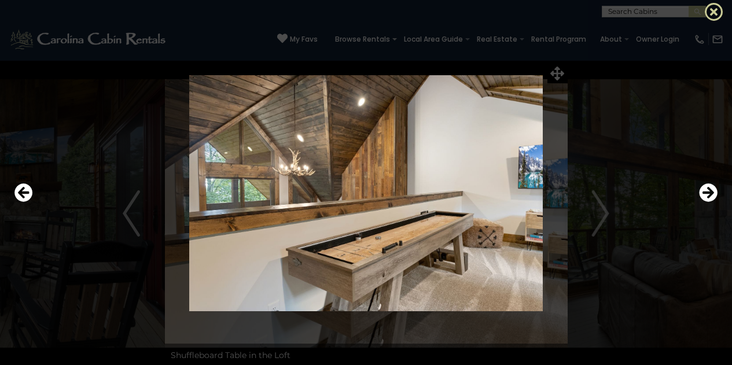
click at [710, 12] on icon at bounding box center [714, 11] width 19 height 19
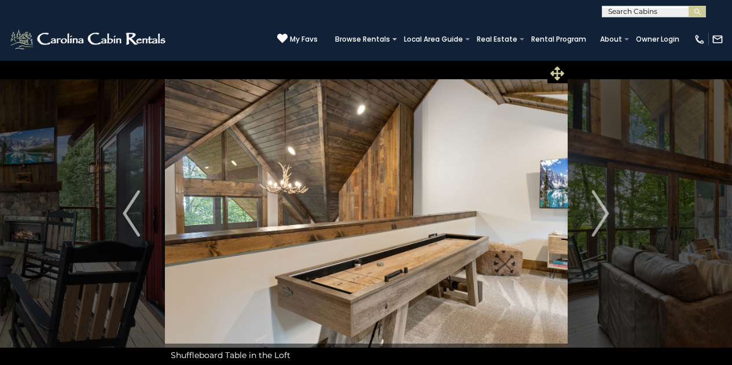
click at [548, 78] on span at bounding box center [557, 73] width 20 height 20
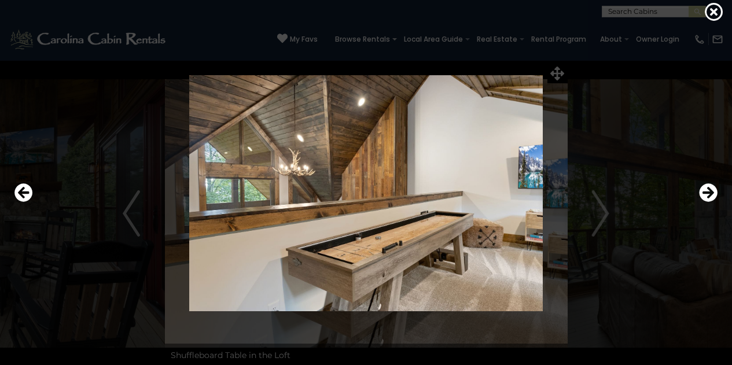
click at [225, 38] on div at bounding box center [366, 193] width 715 height 329
click at [708, 196] on icon "Next" at bounding box center [708, 193] width 19 height 19
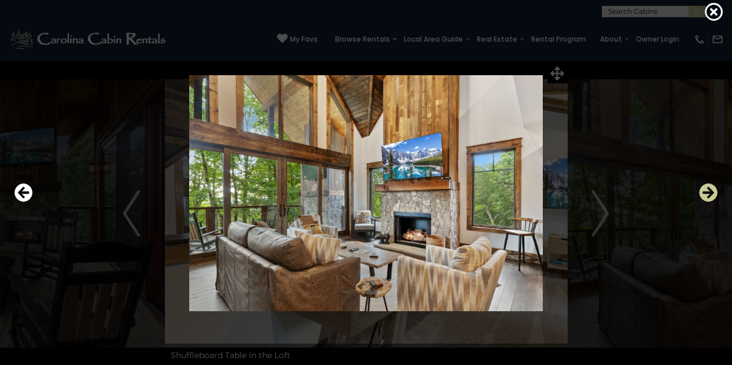
click at [708, 196] on icon "Next" at bounding box center [708, 193] width 19 height 19
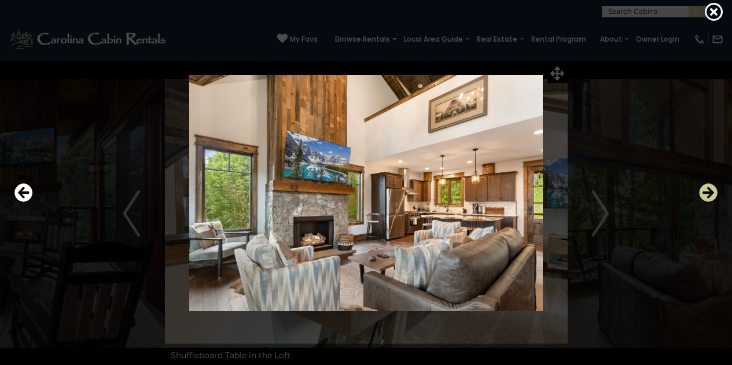
click at [708, 196] on icon "Next" at bounding box center [708, 193] width 19 height 19
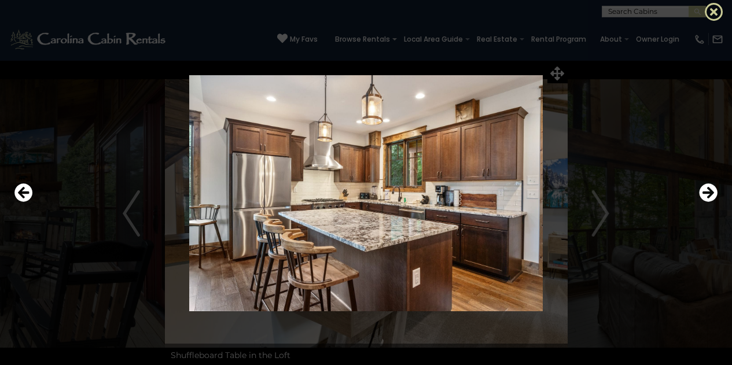
click at [709, 13] on icon at bounding box center [714, 11] width 19 height 19
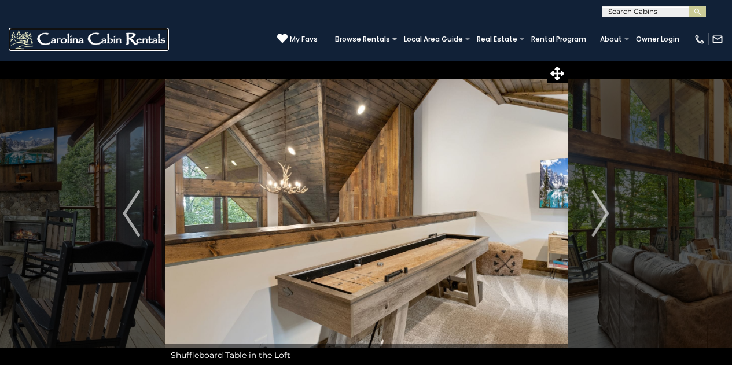
click at [21, 44] on img at bounding box center [89, 39] width 160 height 23
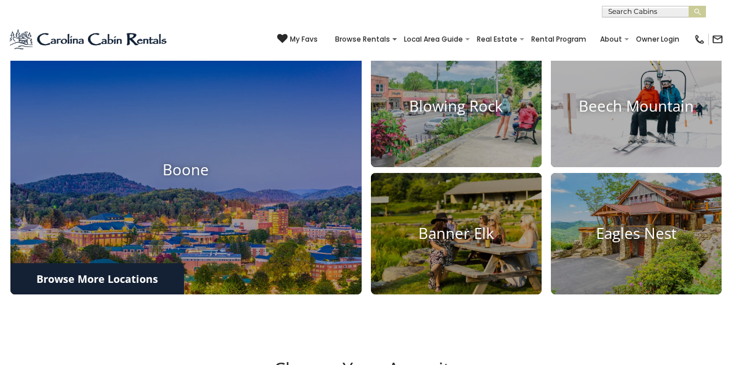
scroll to position [323, 0]
